Goal: Task Accomplishment & Management: Manage account settings

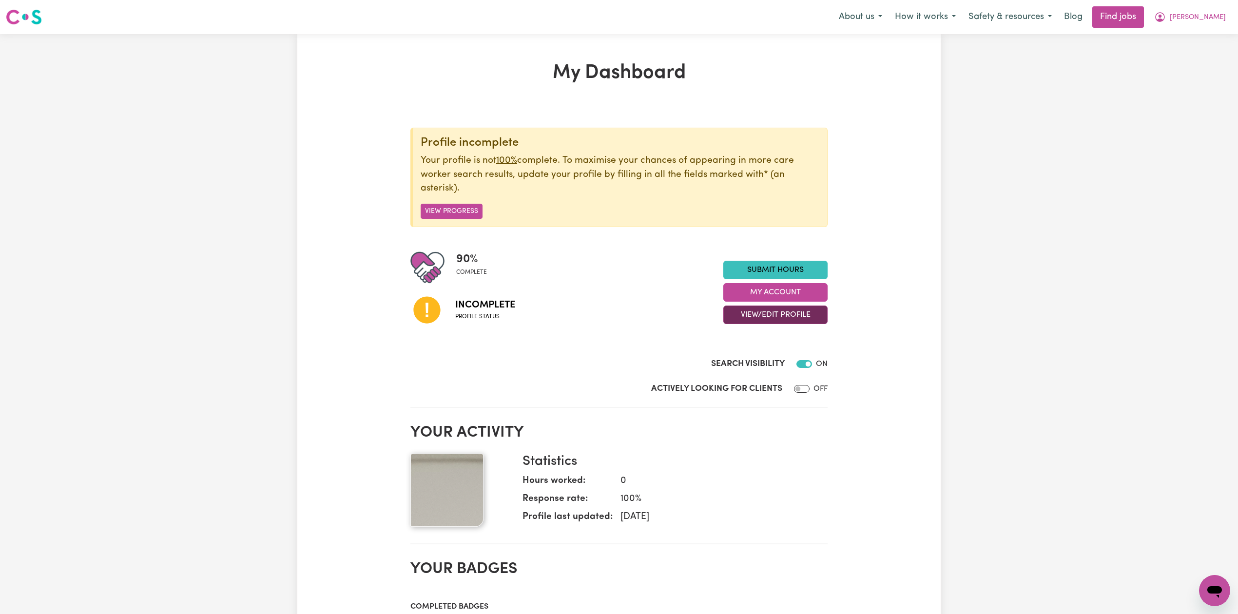
click at [768, 321] on button "View/Edit Profile" at bounding box center [775, 315] width 104 height 19
click at [757, 368] on link "Edit Profile" at bounding box center [769, 359] width 91 height 19
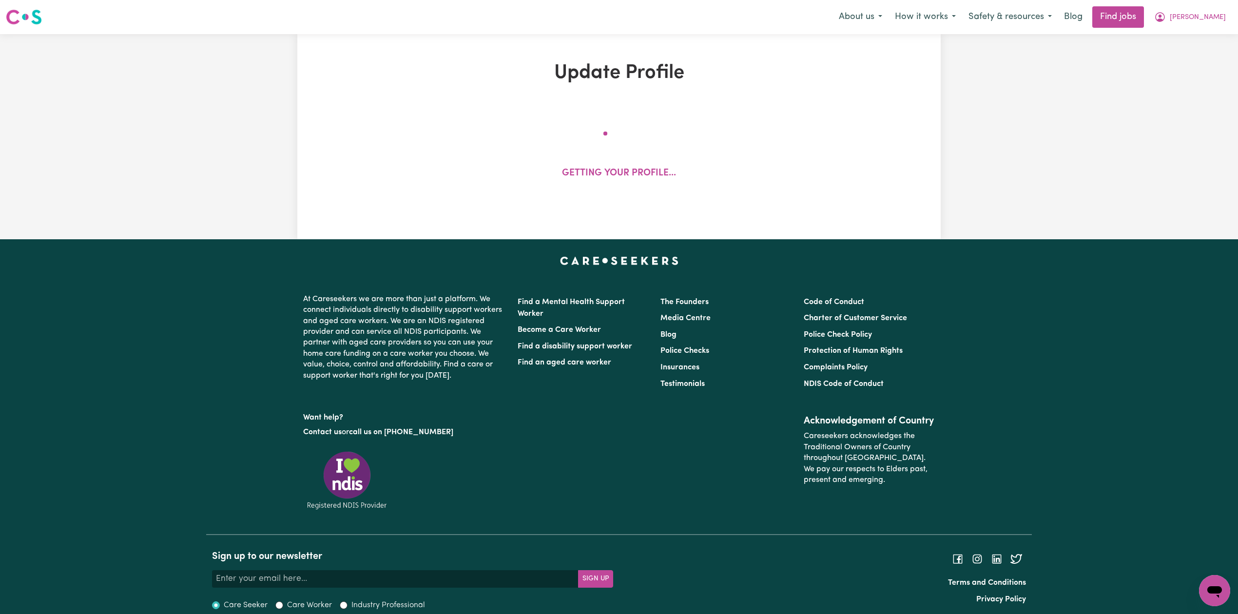
select select "[DEMOGRAPHIC_DATA]"
select select "[DEMOGRAPHIC_DATA] Work Visa"
select select "Studying a healthcare related degree or qualification"
select select "37"
select select "45"
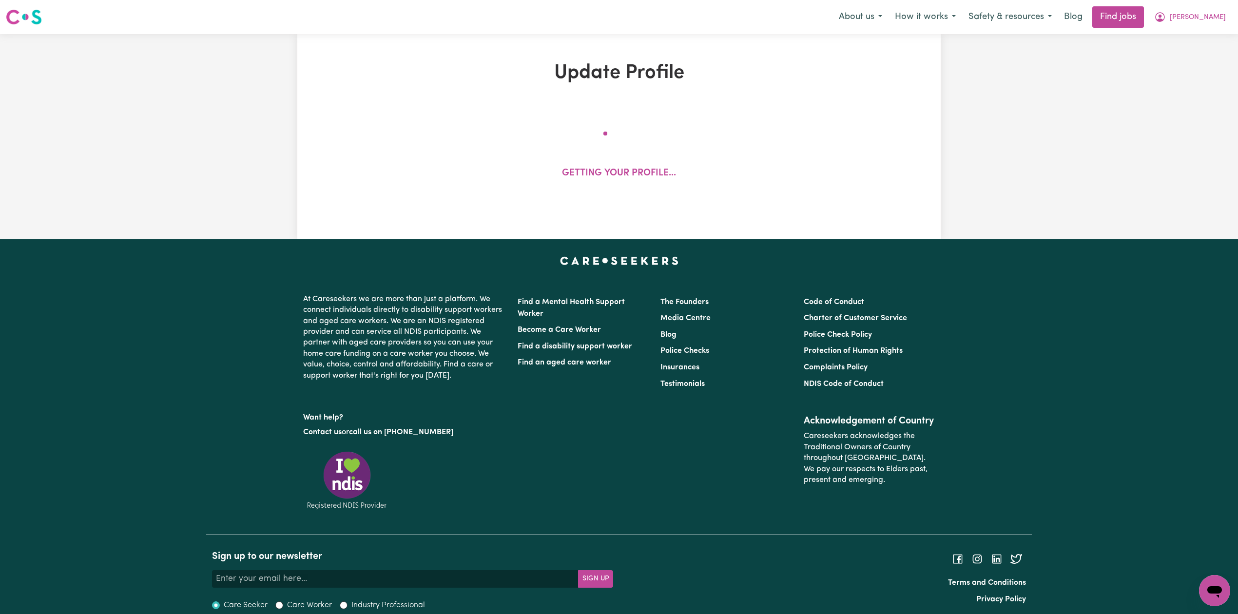
select select "55"
select select "75"
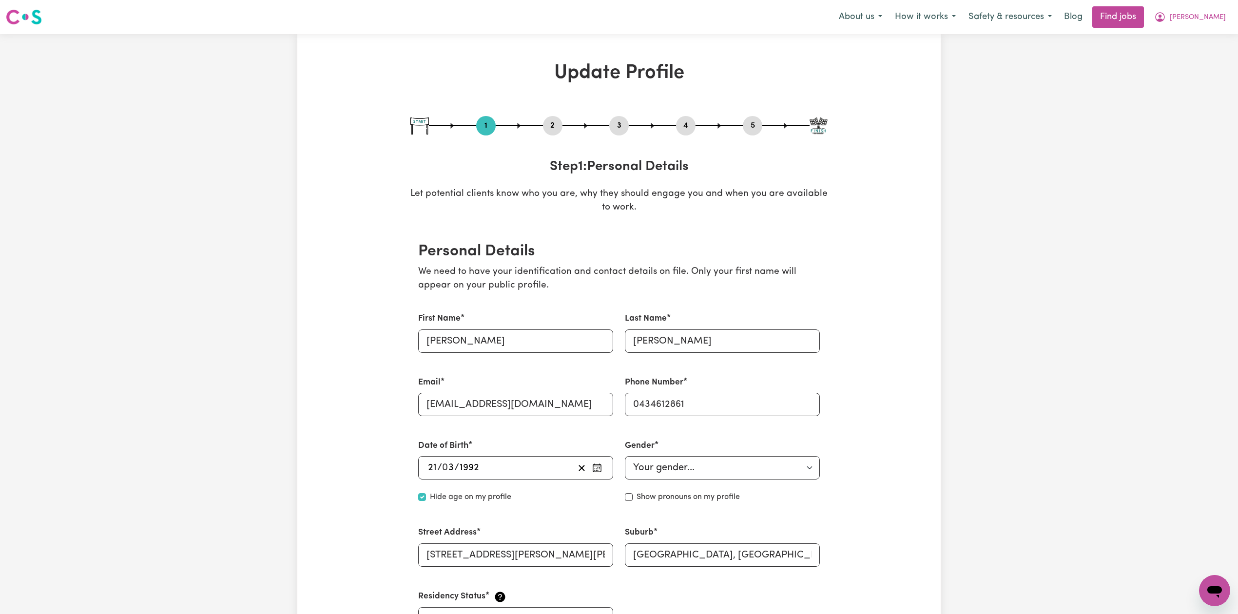
click at [546, 129] on button "2" at bounding box center [552, 125] width 19 height 13
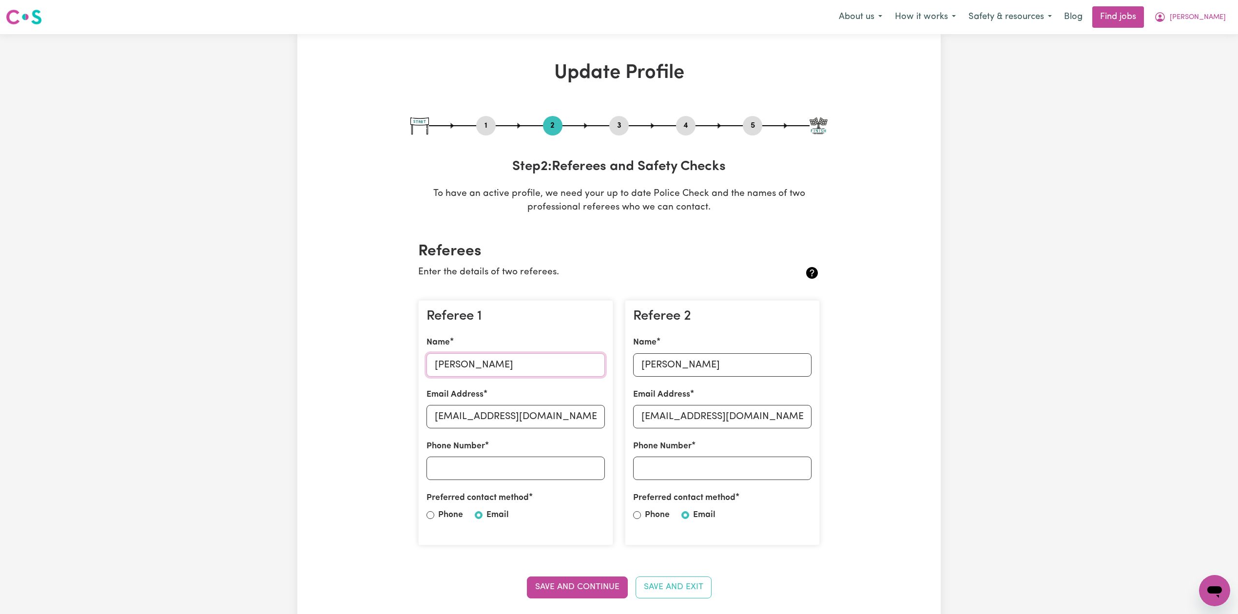
click at [482, 359] on input "[PERSON_NAME]" at bounding box center [516, 364] width 178 height 23
click at [532, 418] on input "[EMAIL_ADDRESS][DOMAIN_NAME]" at bounding box center [516, 416] width 178 height 23
click at [683, 355] on input "[PERSON_NAME]" at bounding box center [722, 364] width 178 height 23
click at [691, 419] on input "[EMAIL_ADDRESS][DOMAIN_NAME]" at bounding box center [722, 416] width 178 height 23
click at [759, 123] on button "5" at bounding box center [752, 125] width 19 height 13
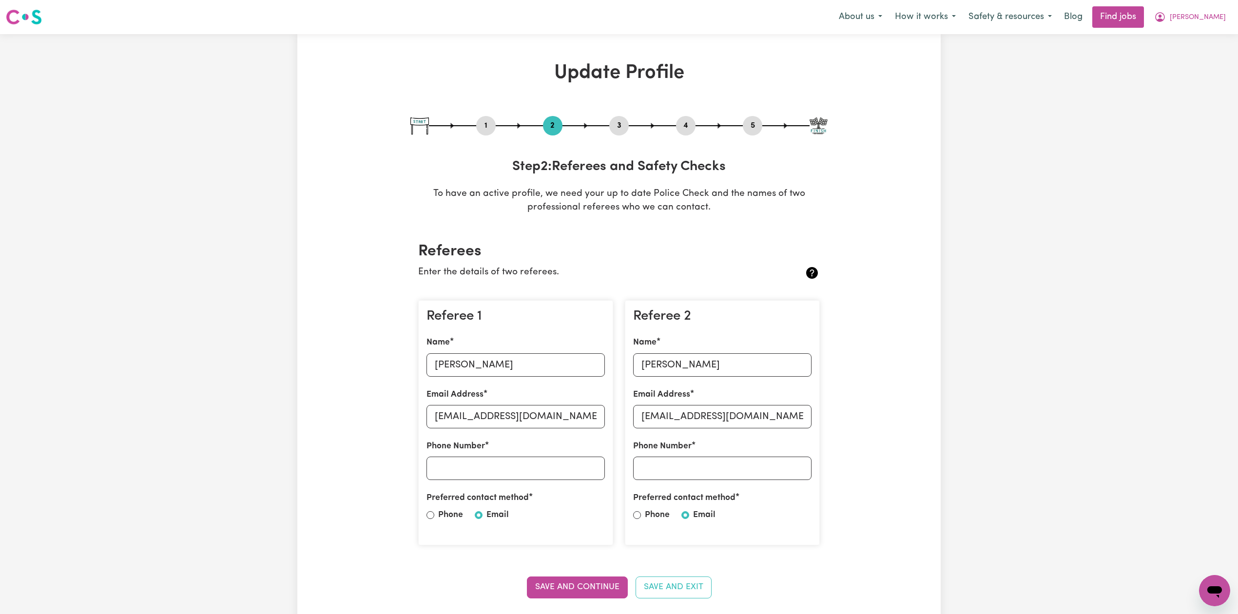
select select "I am providing services by being employed by an organisation"
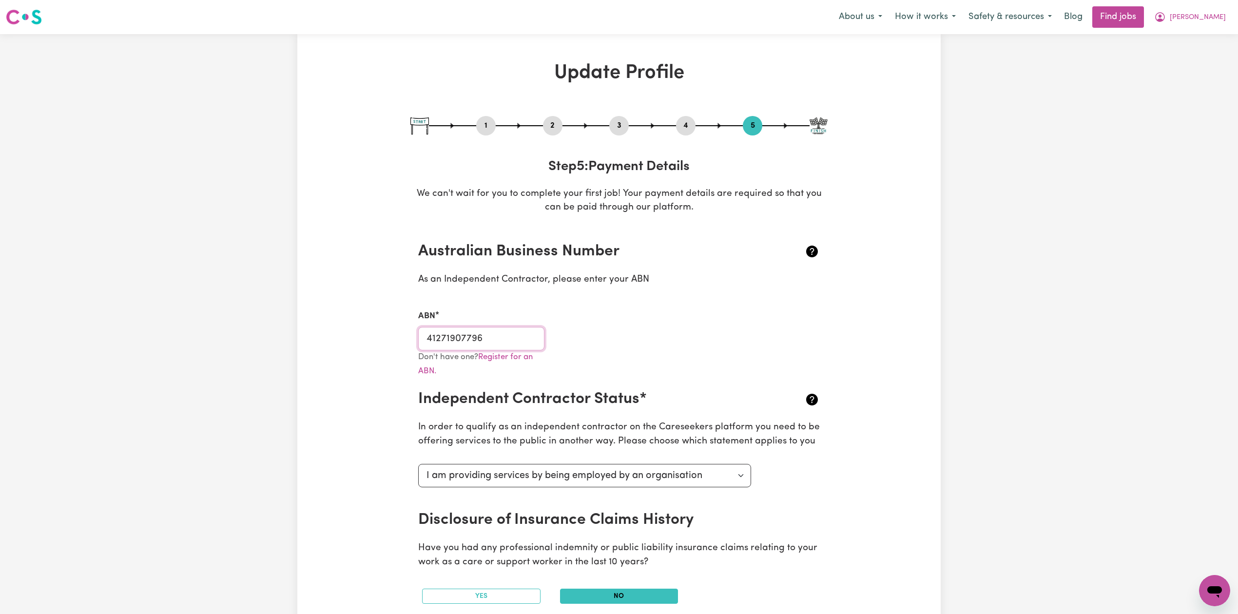
click at [447, 342] on input "41271907796" at bounding box center [481, 338] width 126 height 23
click at [1205, 22] on button "[PERSON_NAME]" at bounding box center [1190, 17] width 84 height 20
click at [1197, 78] on link "Logout" at bounding box center [1193, 74] width 77 height 19
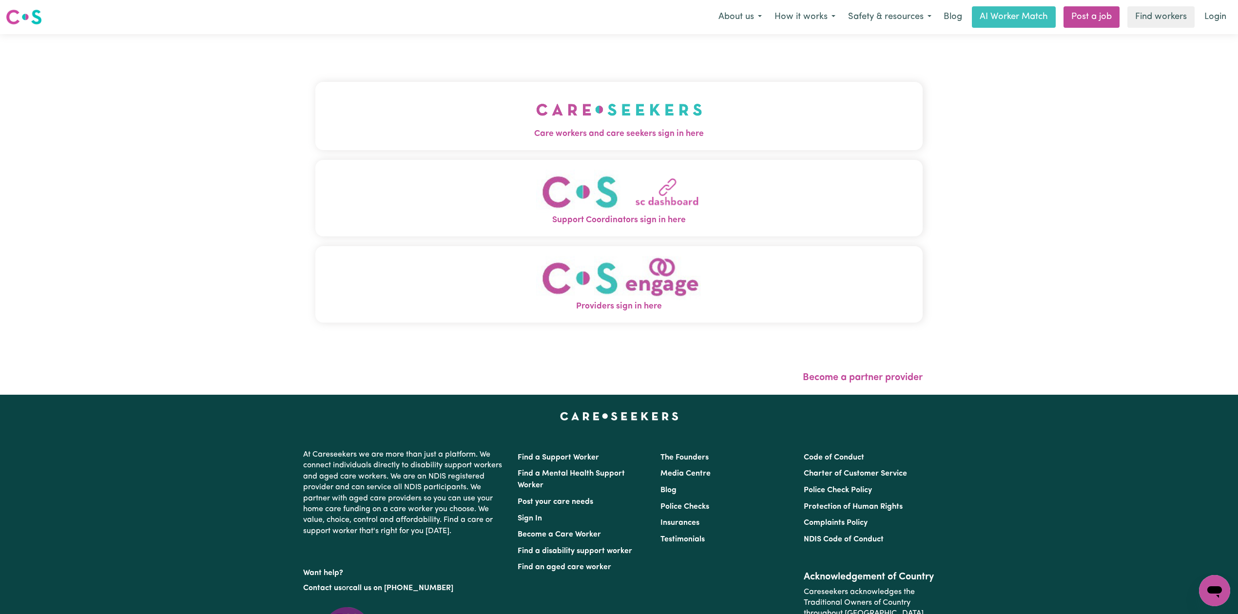
click at [408, 62] on div "Care workers and care seekers sign in here Support Coordinators sign in here Pr…" at bounding box center [618, 207] width 607 height 307
click at [400, 92] on button "Care workers and care seekers sign in here" at bounding box center [618, 116] width 607 height 68
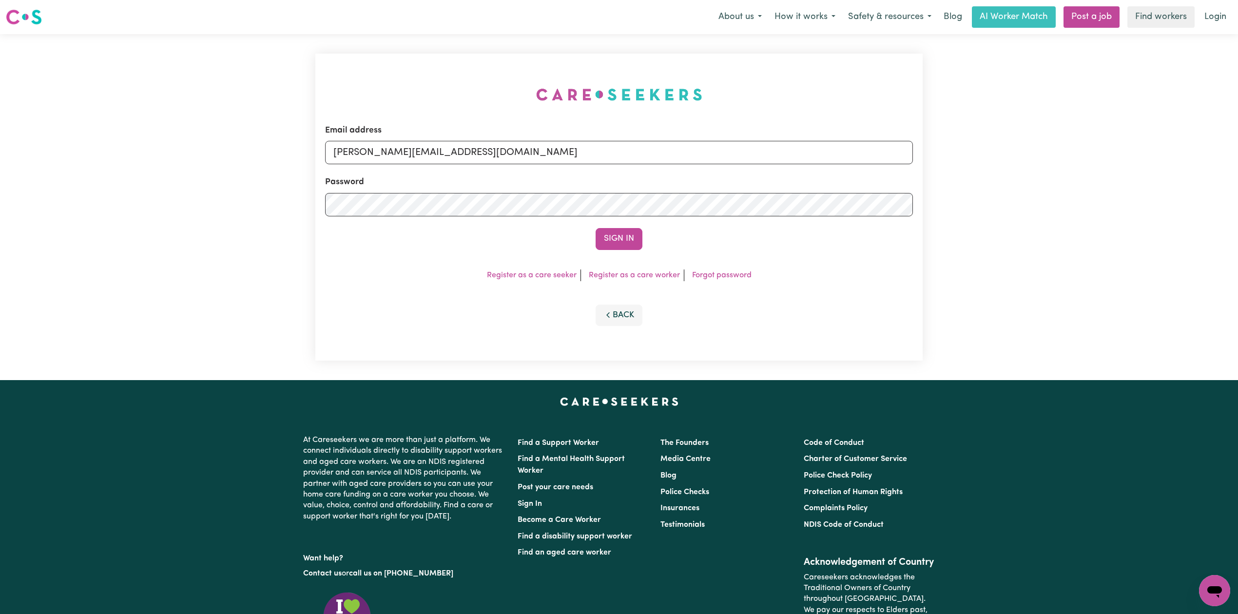
click at [509, 169] on form "Email address [PERSON_NAME][EMAIL_ADDRESS][DOMAIN_NAME] Password Sign In" at bounding box center [619, 187] width 588 height 126
drag, startPoint x: 460, startPoint y: 151, endPoint x: 457, endPoint y: 156, distance: 5.9
click at [460, 151] on input "[PERSON_NAME][EMAIL_ADDRESS][DOMAIN_NAME]" at bounding box center [619, 152] width 588 height 23
drag, startPoint x: 383, startPoint y: 150, endPoint x: 592, endPoint y: 152, distance: 209.1
click at [592, 152] on input "Superuser~[EMAIL_ADDRESS][DOMAIN_NAME]" at bounding box center [619, 152] width 588 height 23
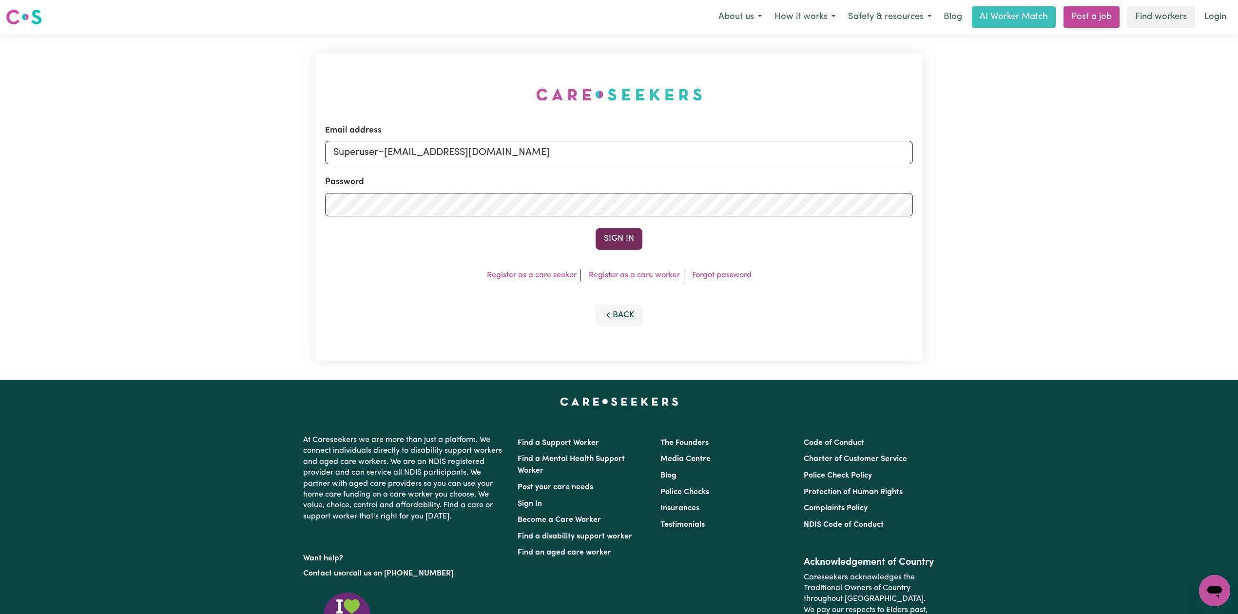
type input "Superuser~[EMAIL_ADDRESS][DOMAIN_NAME]"
click at [602, 228] on button "Sign In" at bounding box center [619, 238] width 47 height 21
